Goal: Obtain resource: Download file/media

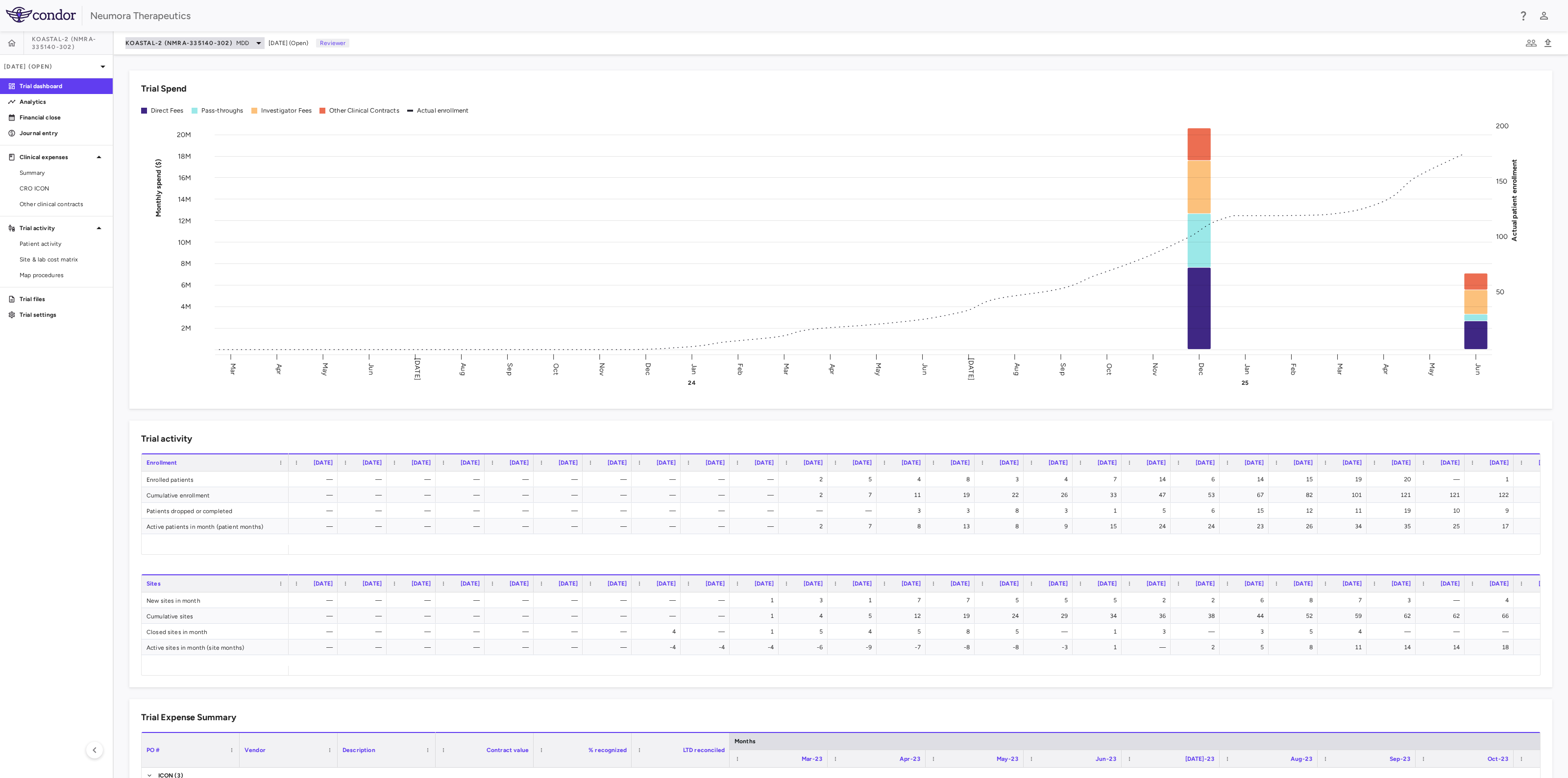
click at [259, 43] on icon at bounding box center [259, 43] width 5 height 3
click at [154, 219] on p "NMRA-554861" at bounding box center [208, 222] width 129 height 9
click at [172, 251] on p "NMRA‐554861‐101 • Schizophrenia" at bounding box center [185, 245] width 86 height 18
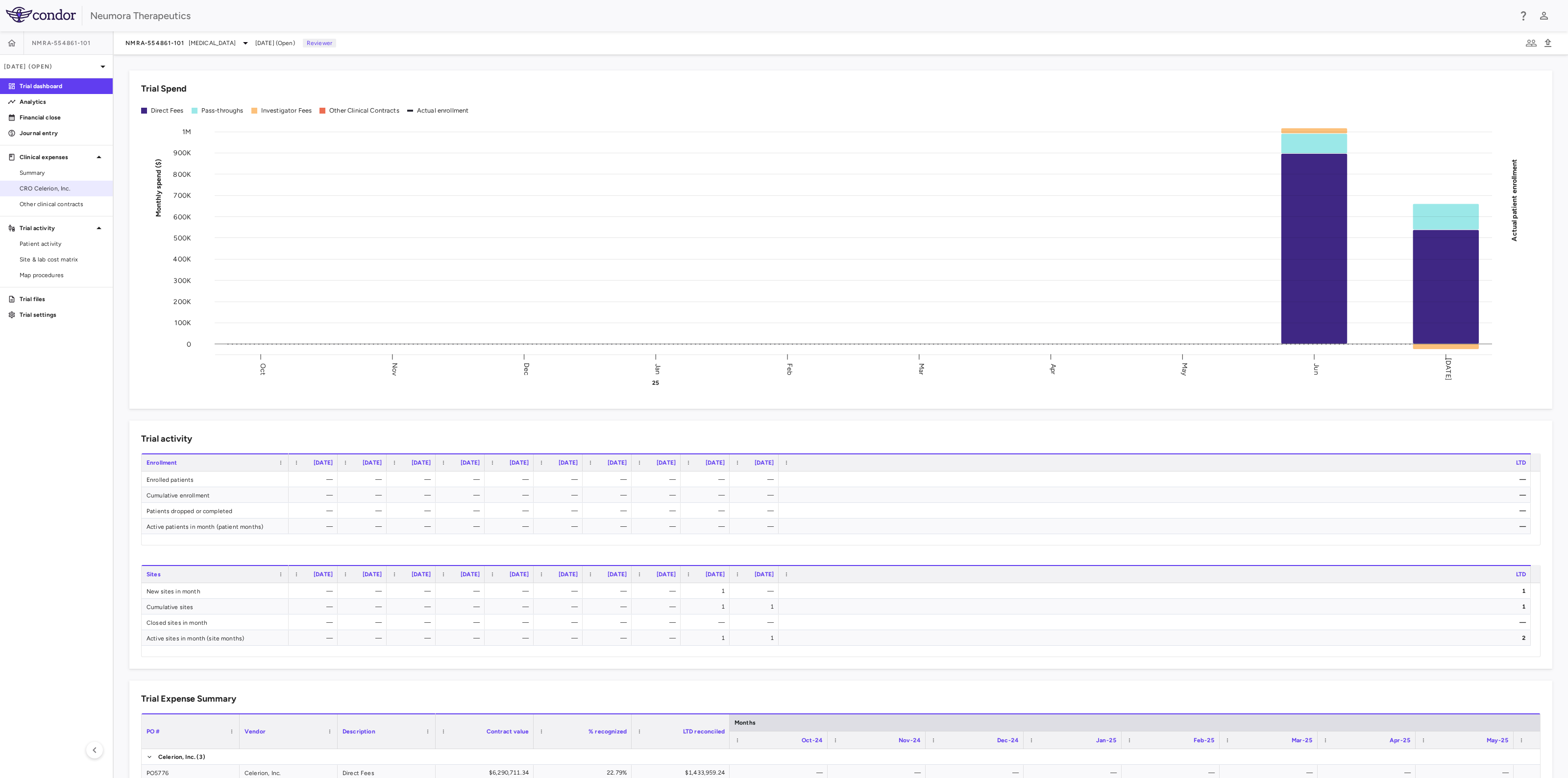
click at [21, 186] on span "CRO Celerion, Inc." at bounding box center [62, 189] width 85 height 9
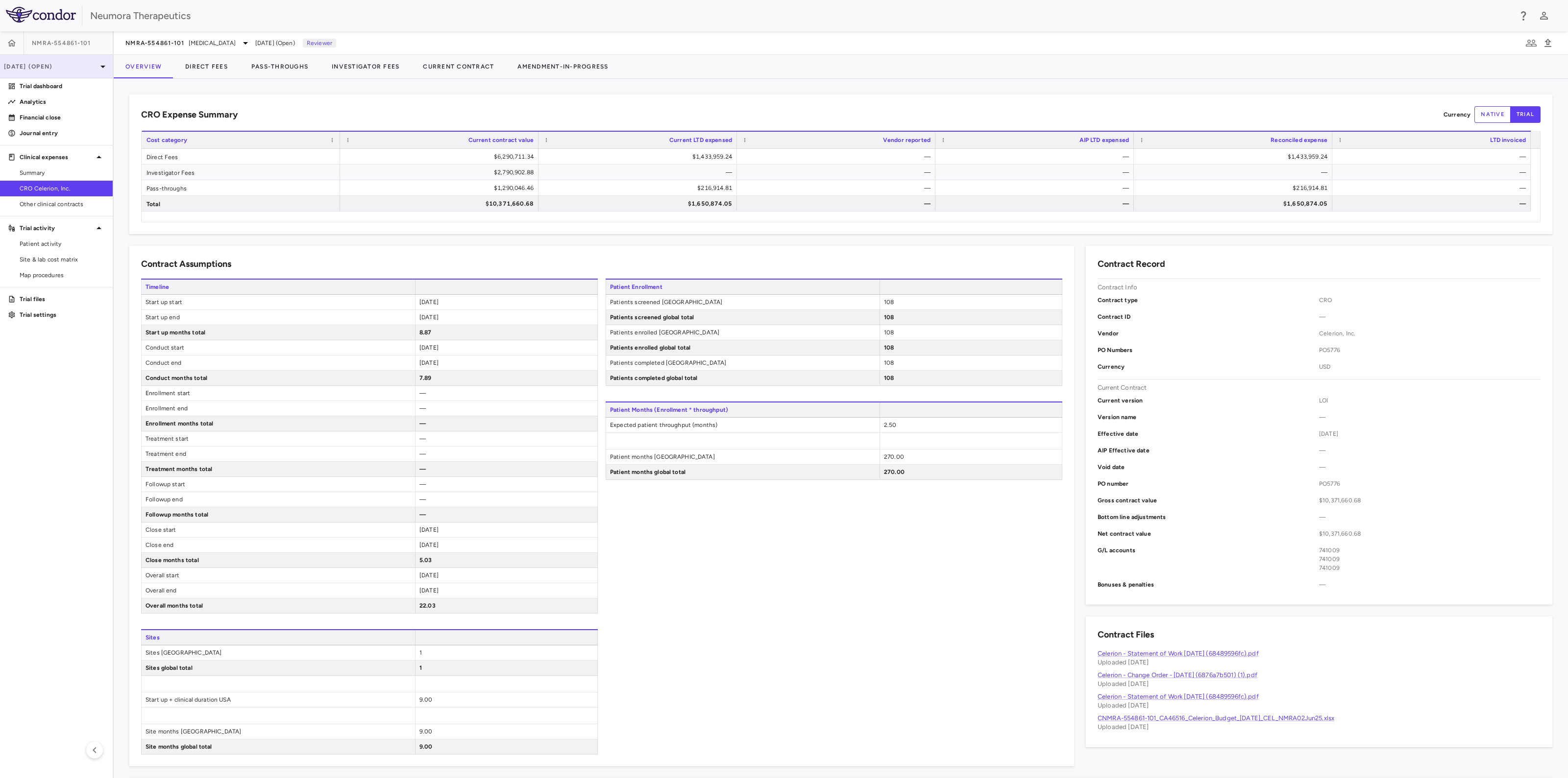
click at [100, 62] on icon at bounding box center [103, 66] width 12 height 12
click at [54, 138] on div "Jun 2025 Open" at bounding box center [56, 138] width 111 height 24
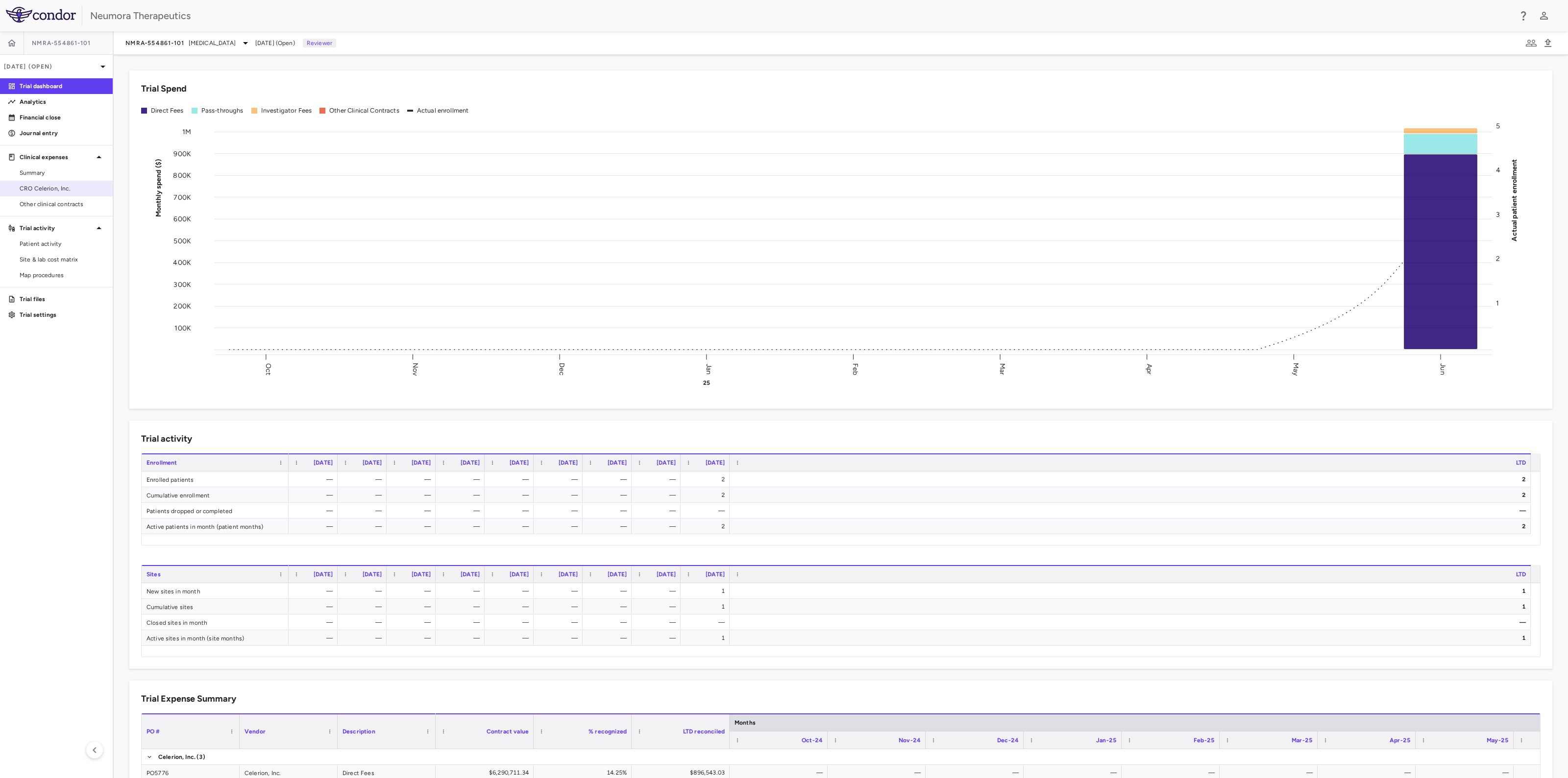
click at [14, 191] on link "CRO Celerion, Inc." at bounding box center [56, 188] width 112 height 14
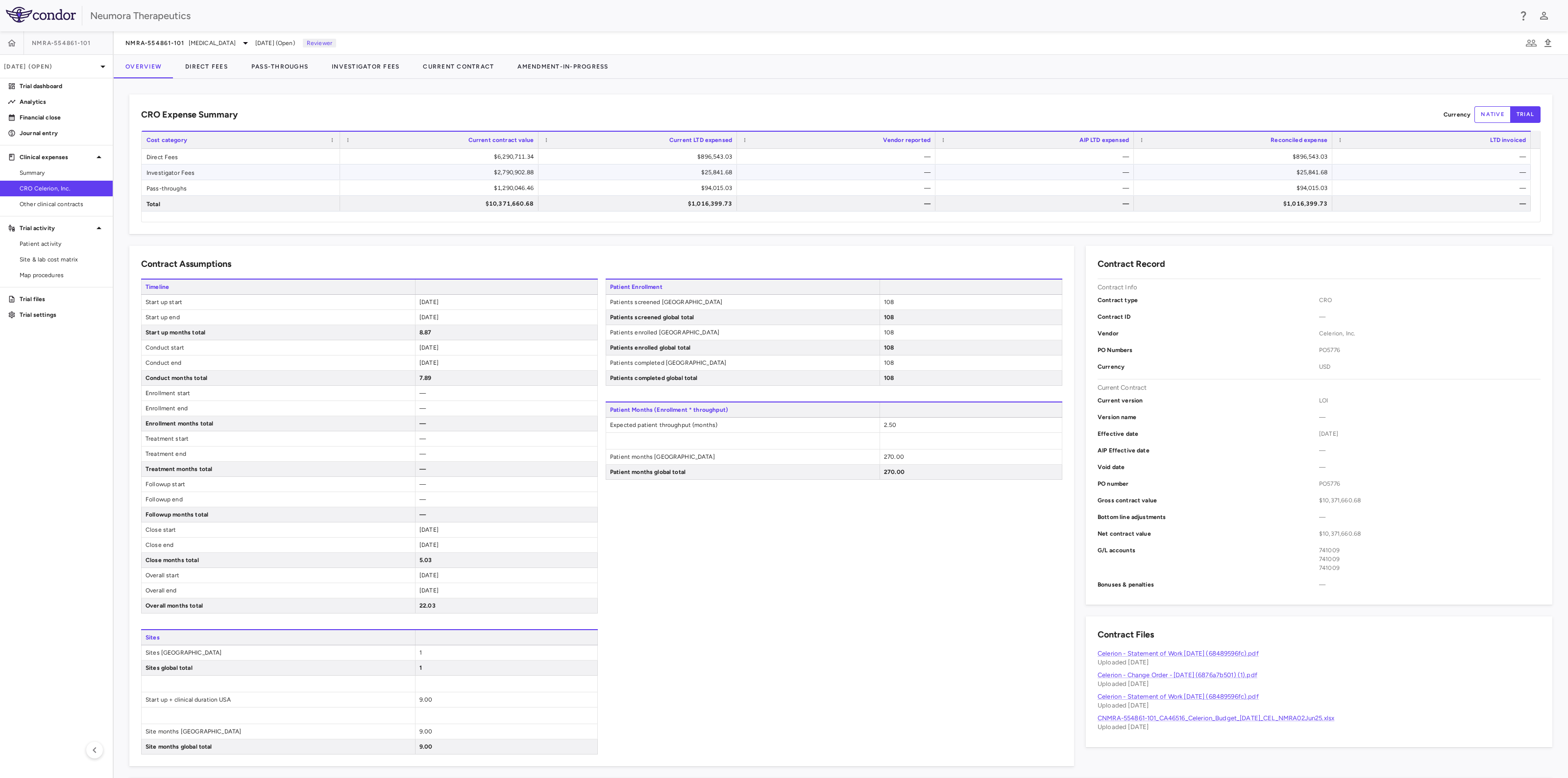
click at [713, 172] on div "$25,841.68" at bounding box center [639, 173] width 185 height 15
click at [347, 62] on button "Investigator Fees" at bounding box center [365, 67] width 91 height 24
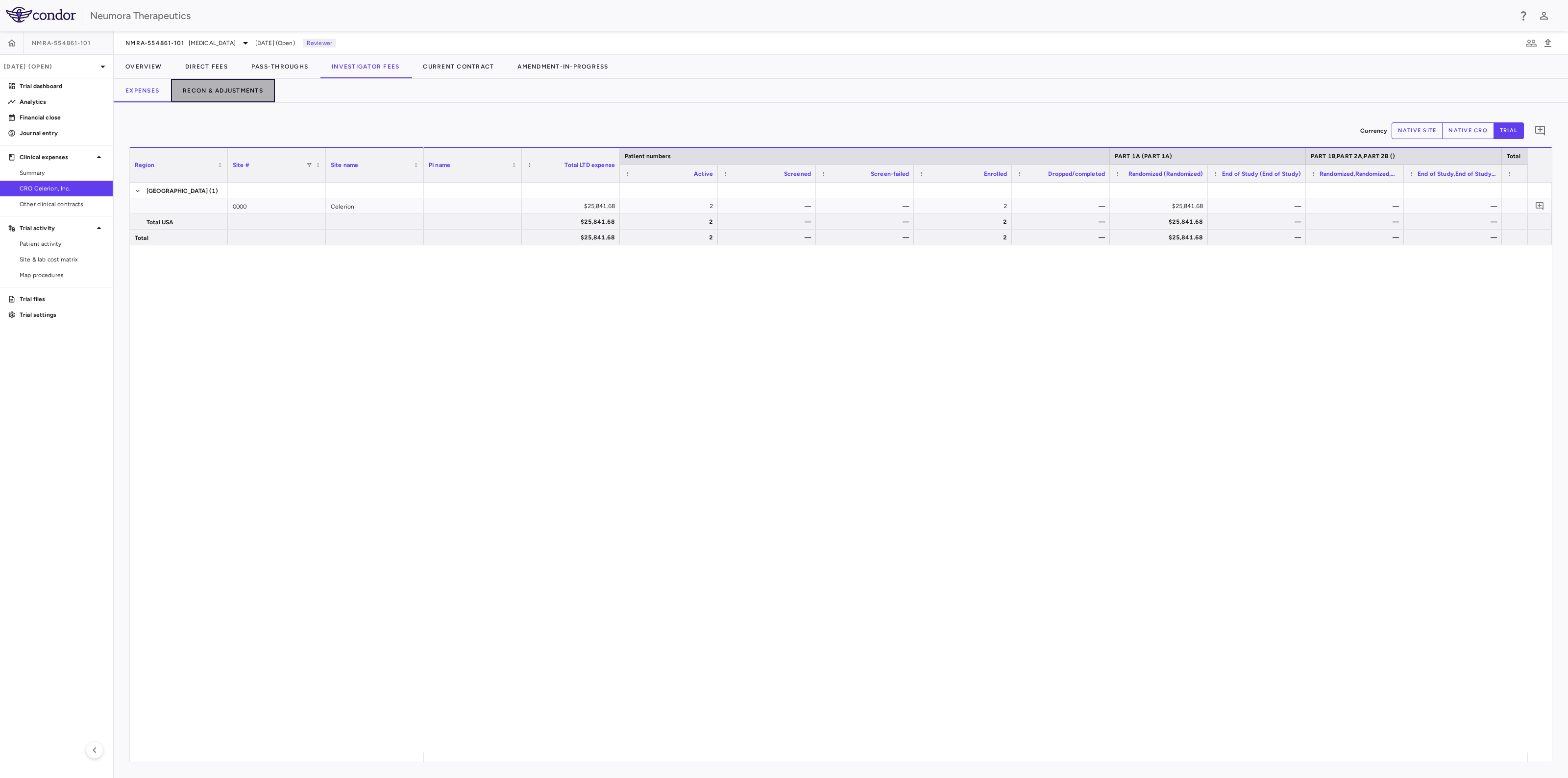
click at [234, 93] on button "Recon & Adjustments" at bounding box center [223, 91] width 104 height 24
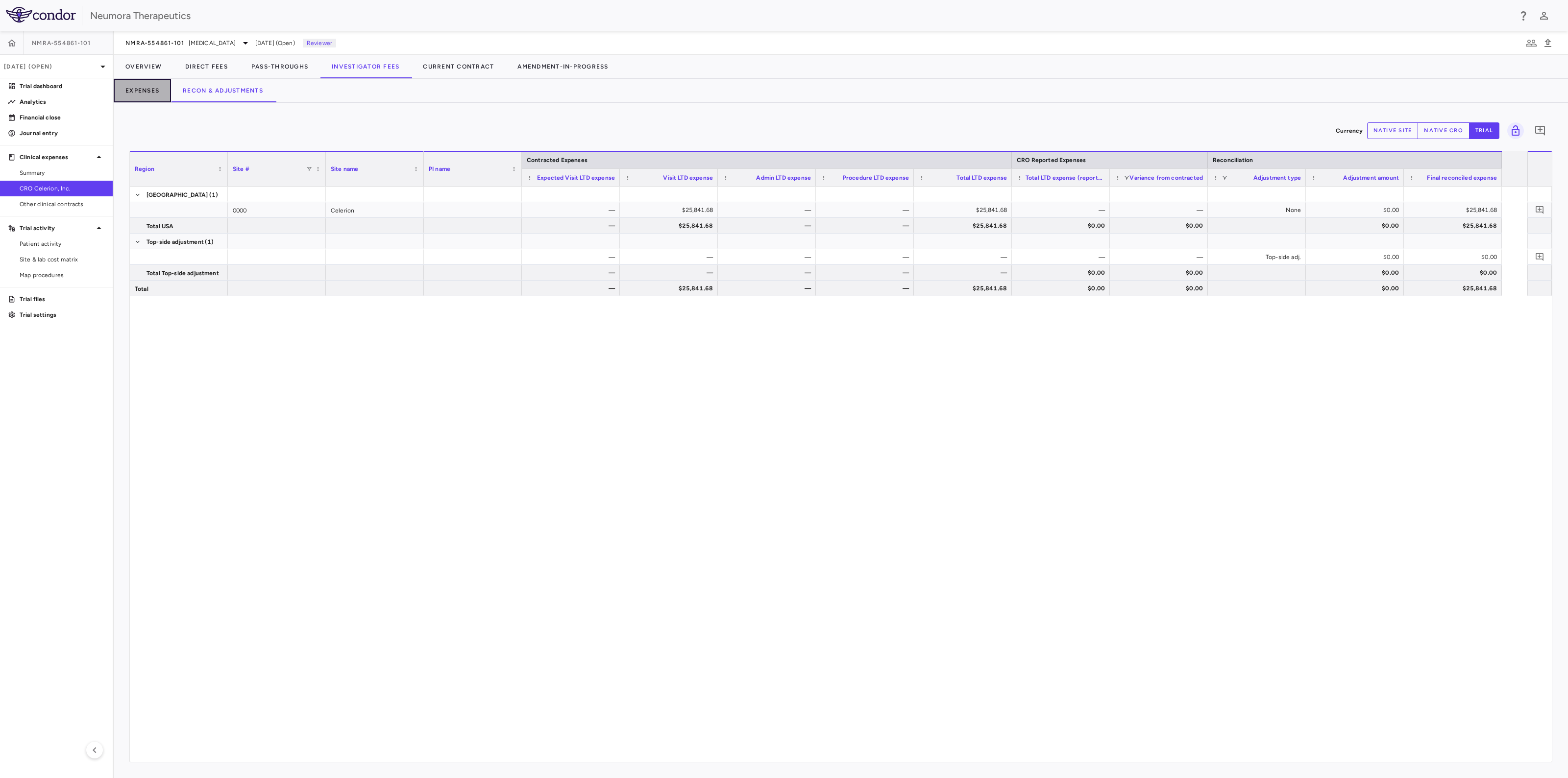
click at [137, 86] on button "Expenses" at bounding box center [142, 91] width 57 height 24
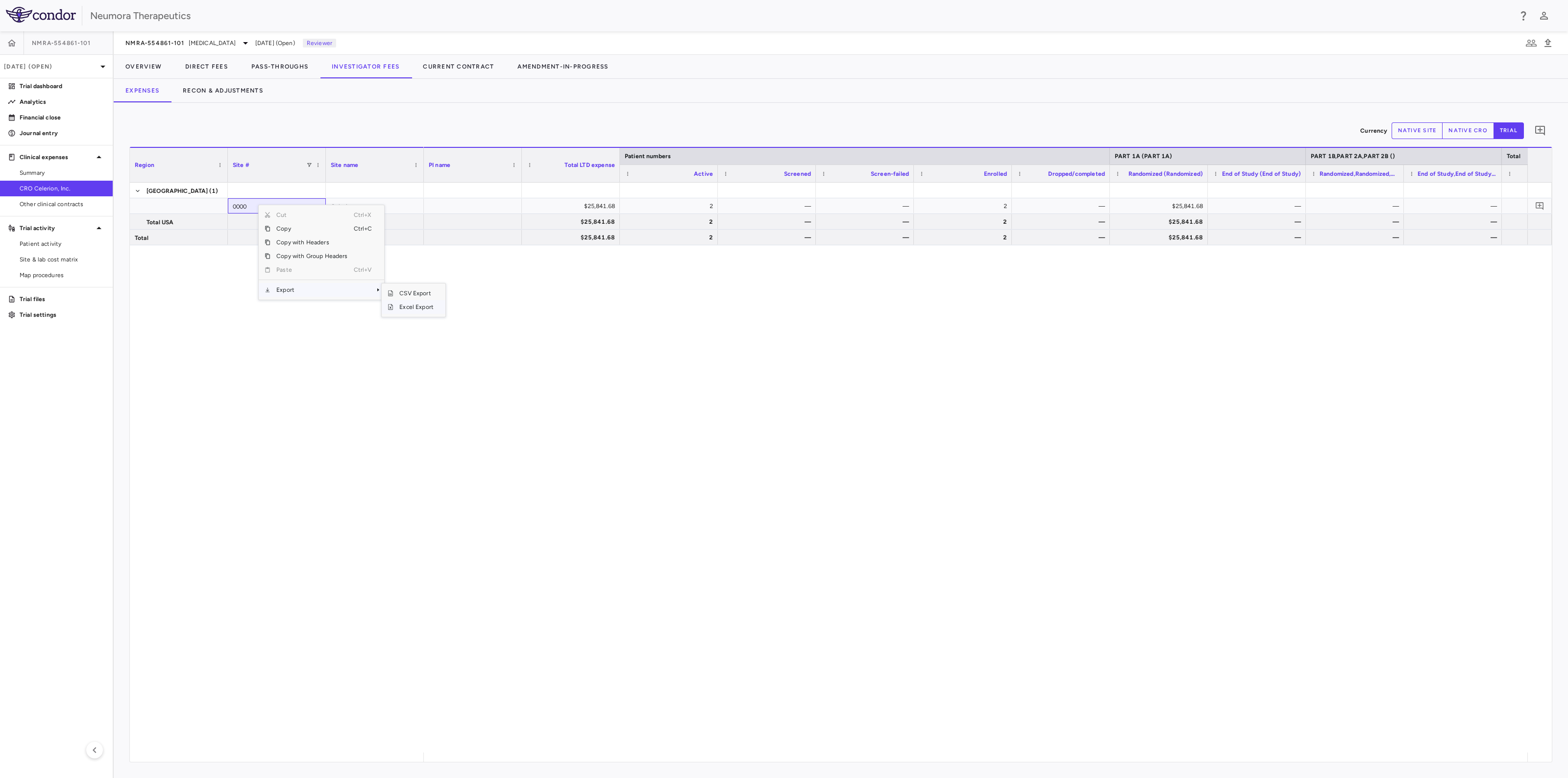
click at [429, 308] on span "Excel Export" at bounding box center [417, 307] width 46 height 14
click at [140, 67] on button "Overview" at bounding box center [144, 67] width 60 height 24
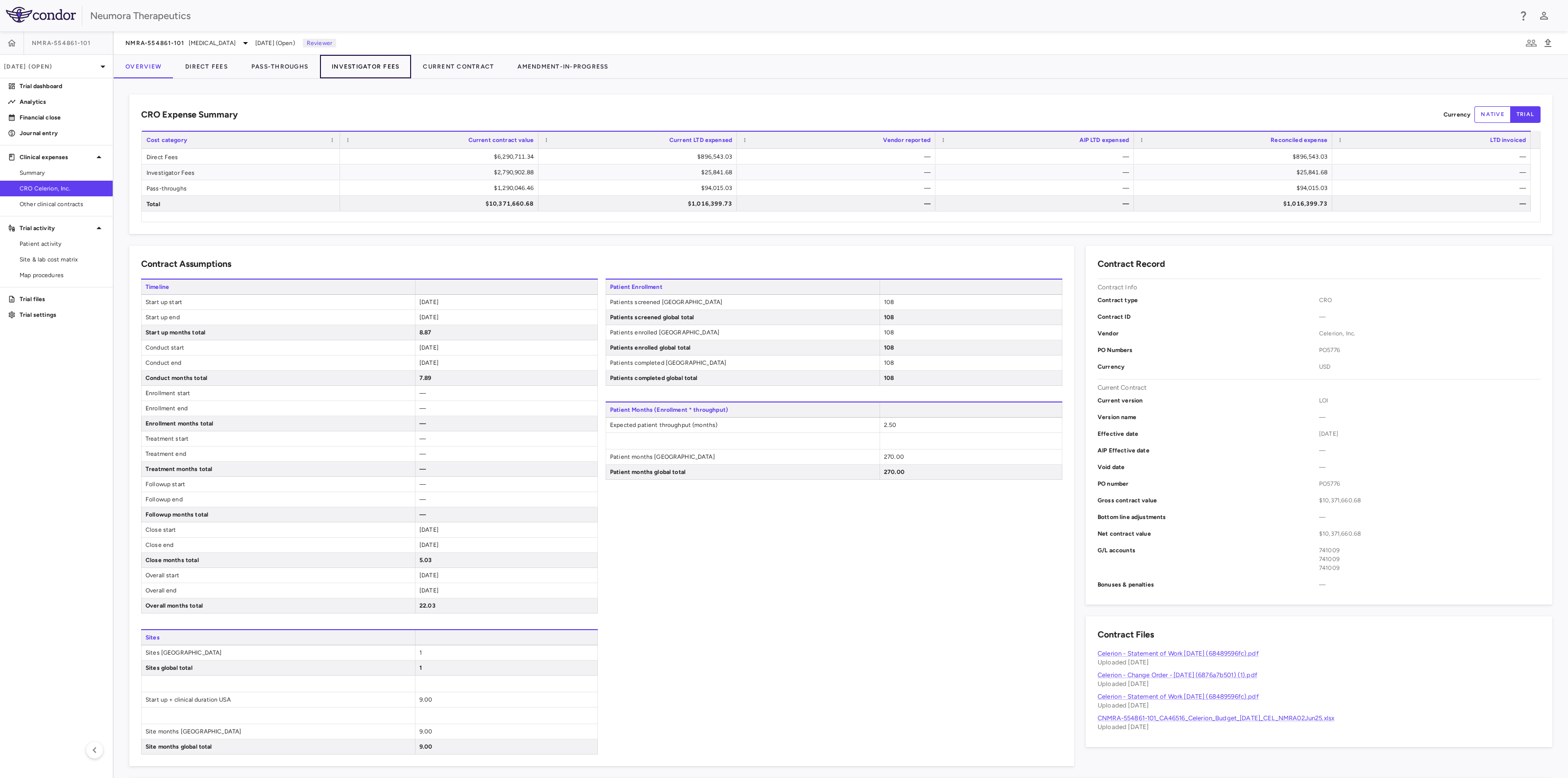
click at [358, 66] on button "Investigator Fees" at bounding box center [365, 67] width 91 height 24
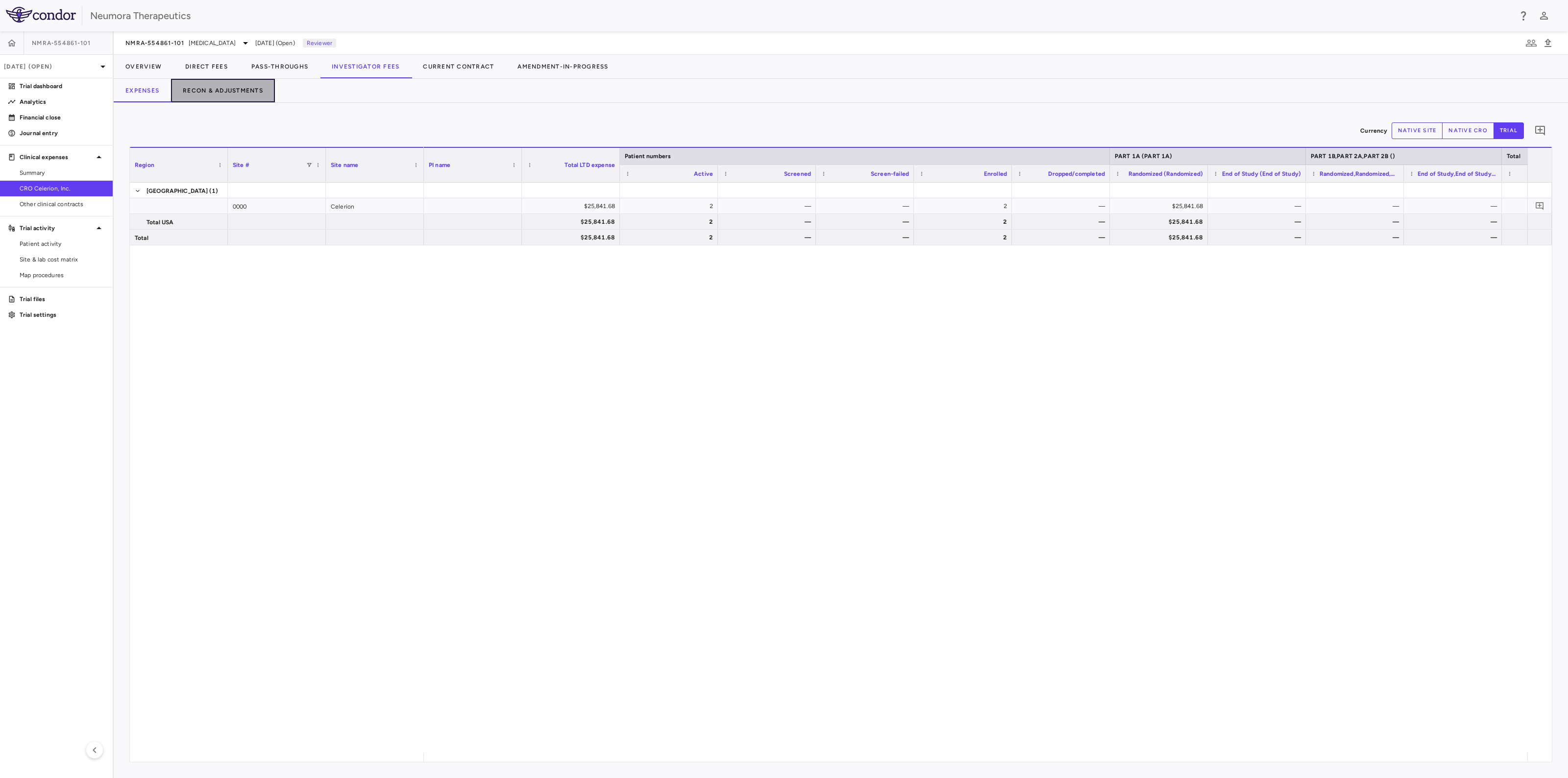
click at [228, 85] on button "Recon & Adjustments" at bounding box center [223, 91] width 104 height 24
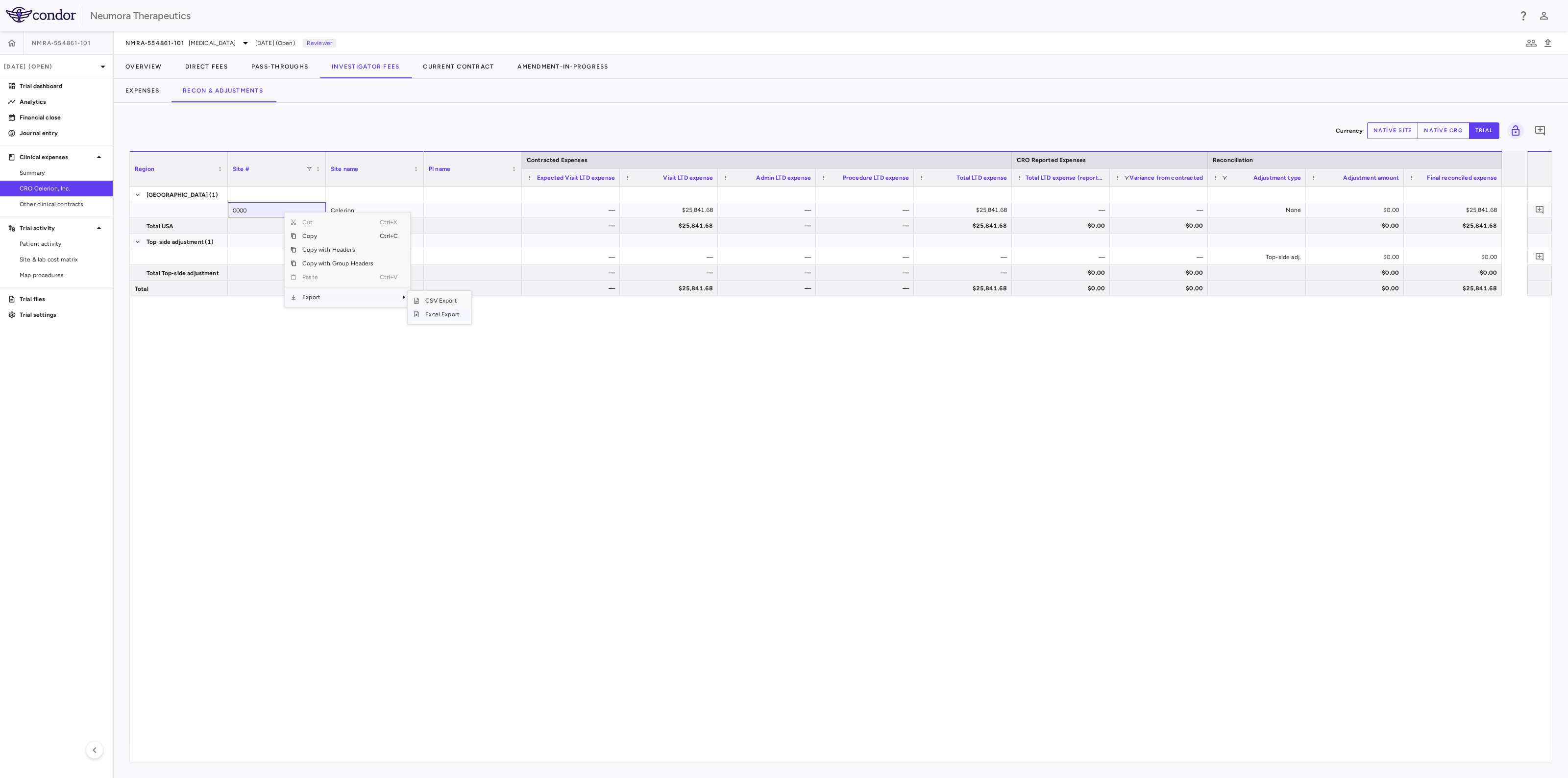
click at [462, 316] on span "Excel Export" at bounding box center [442, 315] width 46 height 14
click at [138, 66] on button "Overview" at bounding box center [144, 67] width 60 height 24
